Goal: Information Seeking & Learning: Learn about a topic

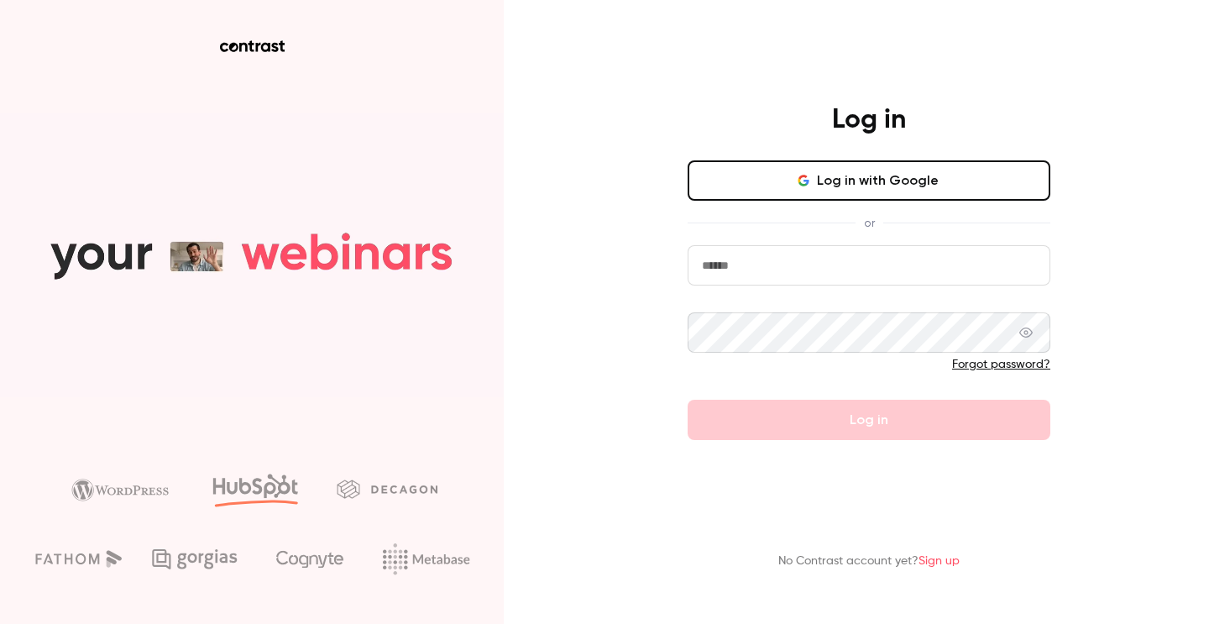
click at [903, 177] on button "Log in with Google" at bounding box center [869, 180] width 363 height 40
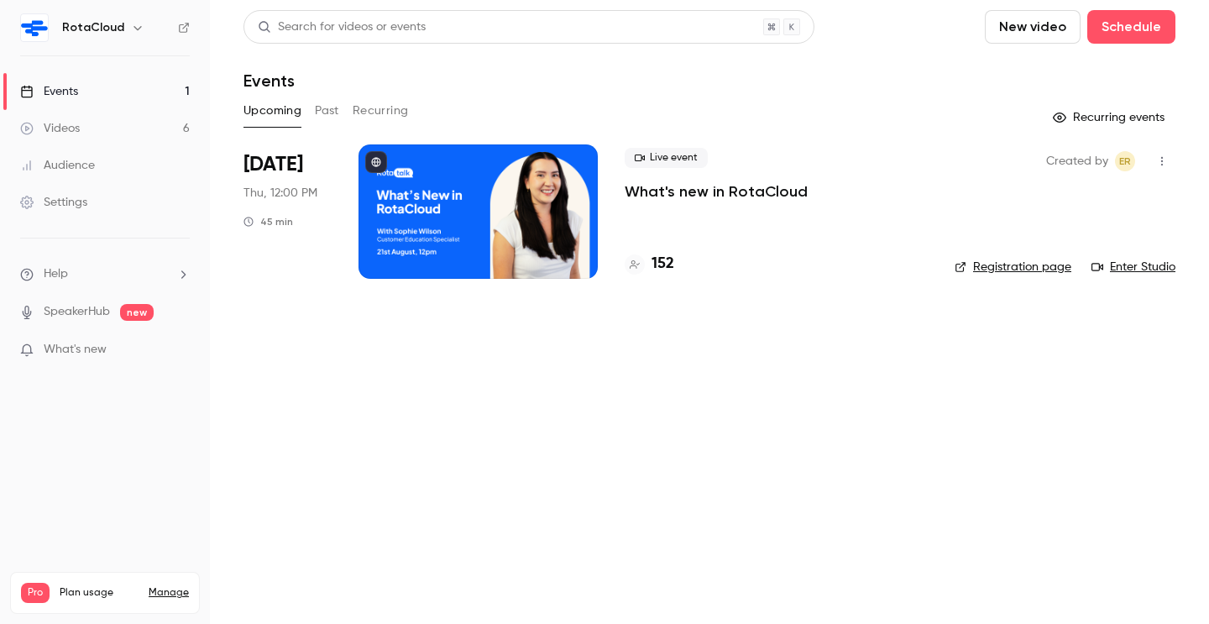
click at [339, 110] on button "Past" at bounding box center [327, 110] width 24 height 27
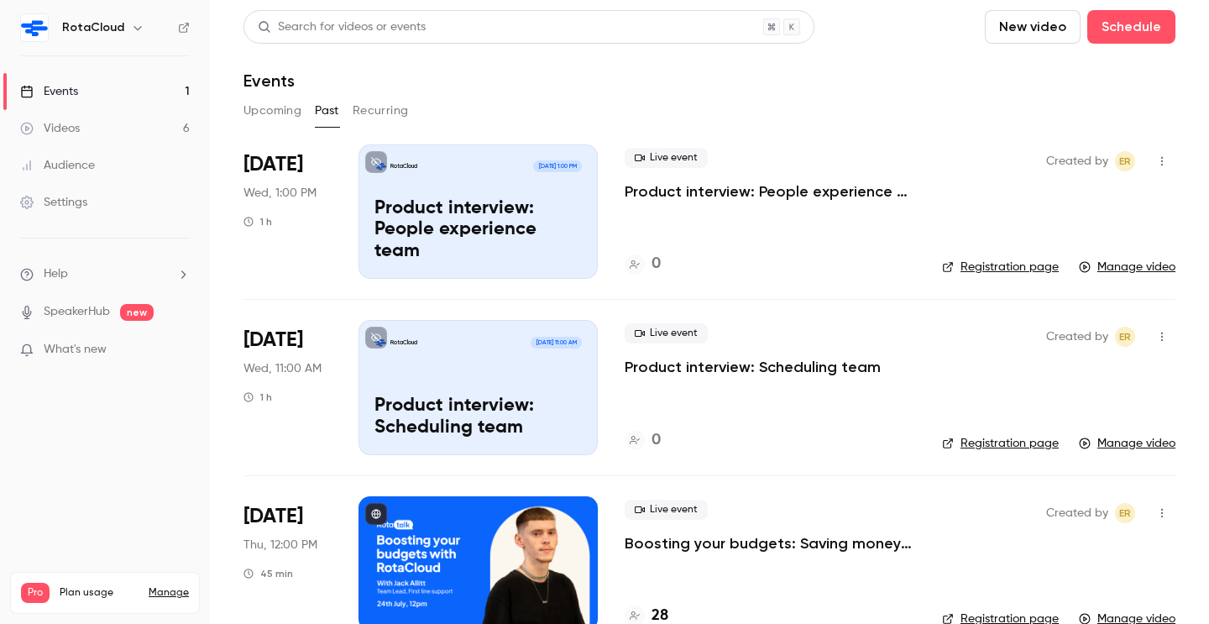
click at [475, 391] on div "RotaCloud [DATE] 11:00 AM Product interview: Scheduling team" at bounding box center [478, 387] width 239 height 134
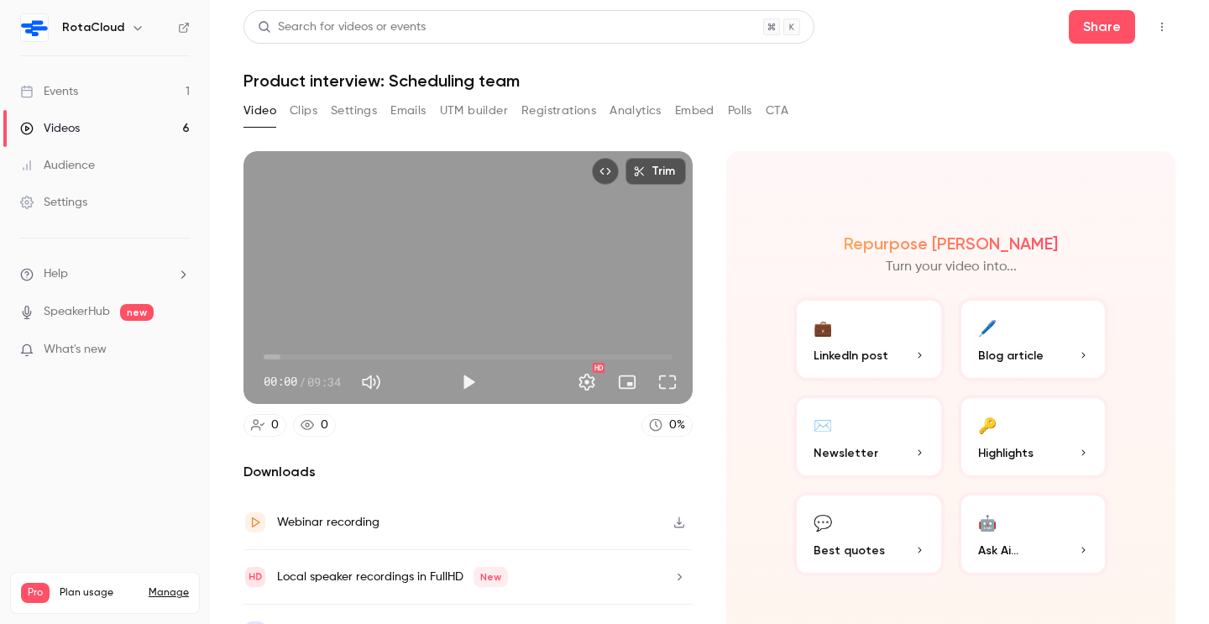
click at [352, 575] on div "Local speaker recordings in FullHD New" at bounding box center [392, 577] width 231 height 20
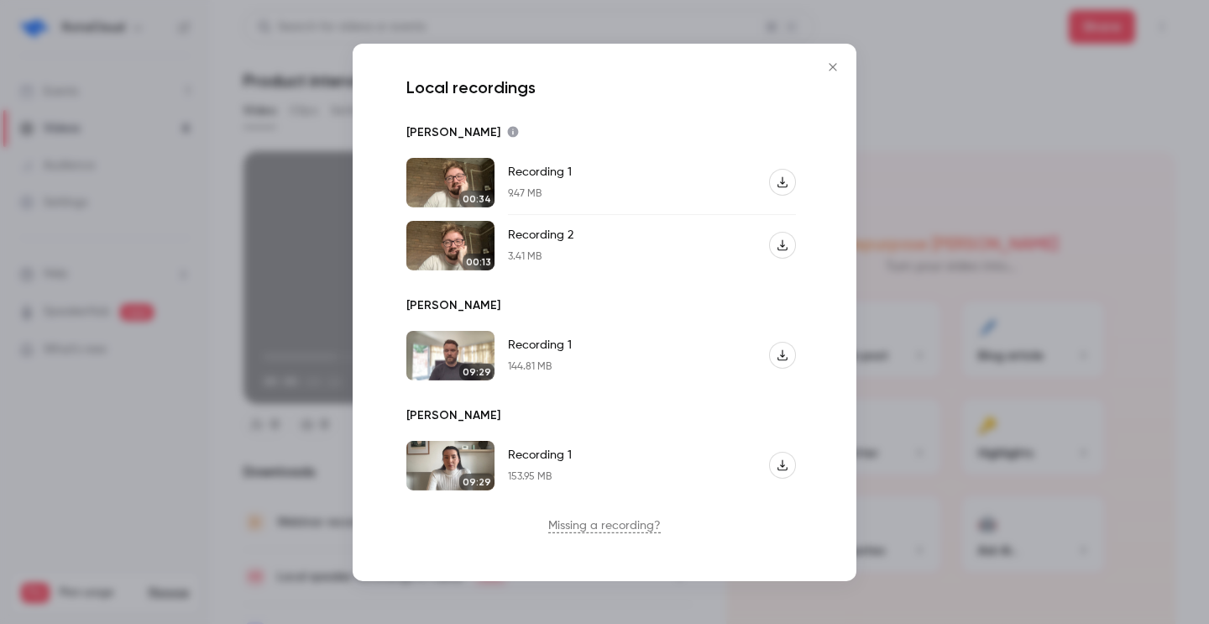
click at [785, 350] on icon "button" at bounding box center [783, 355] width 12 height 12
click at [787, 454] on button "button" at bounding box center [782, 465] width 27 height 27
click at [896, 199] on div at bounding box center [604, 312] width 1209 height 624
